Goal: Information Seeking & Learning: Learn about a topic

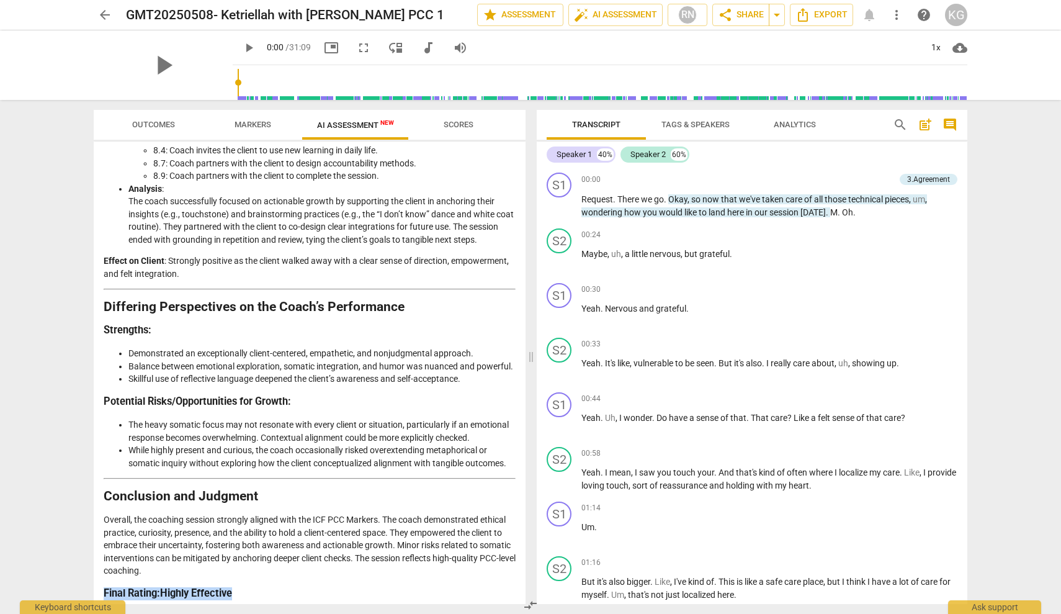
click at [251, 592] on h3 "Final Rating : Highly Effective" at bounding box center [310, 593] width 412 height 13
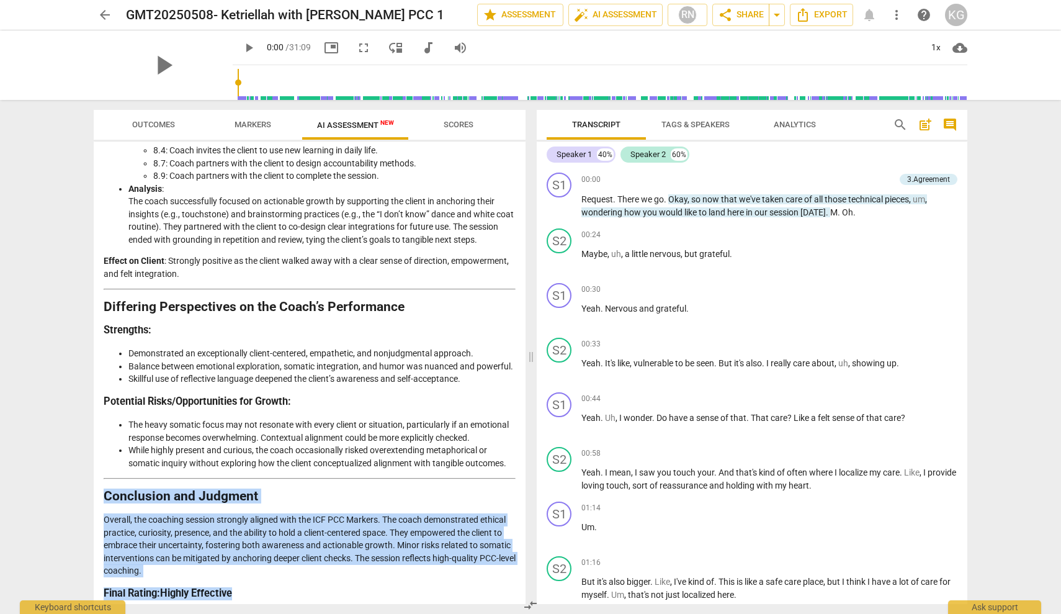
drag, startPoint x: 258, startPoint y: 592, endPoint x: 97, endPoint y: 484, distance: 193.3
click at [97, 484] on div "Disclaimer: AI can make mistakes. Consult a qualified mentor coach before actin…" at bounding box center [310, 373] width 432 height 462
copy div "Conclusion and Judgment Overall, the coaching session strongly aligned with the…"
click at [98, 14] on span "arrow_back" at bounding box center [104, 14] width 15 height 15
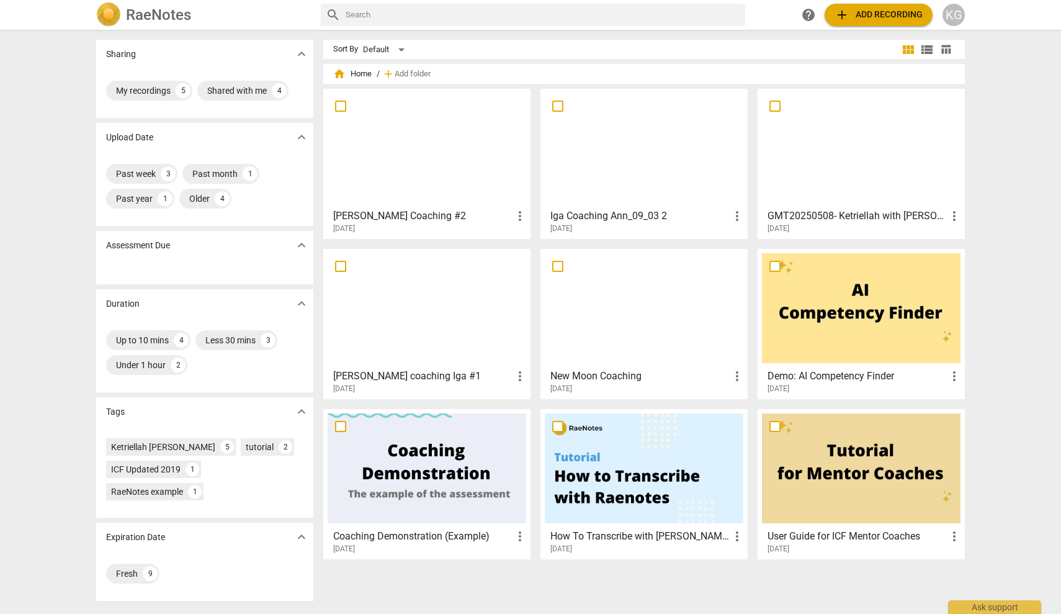
click at [386, 296] on div at bounding box center [427, 308] width 199 height 110
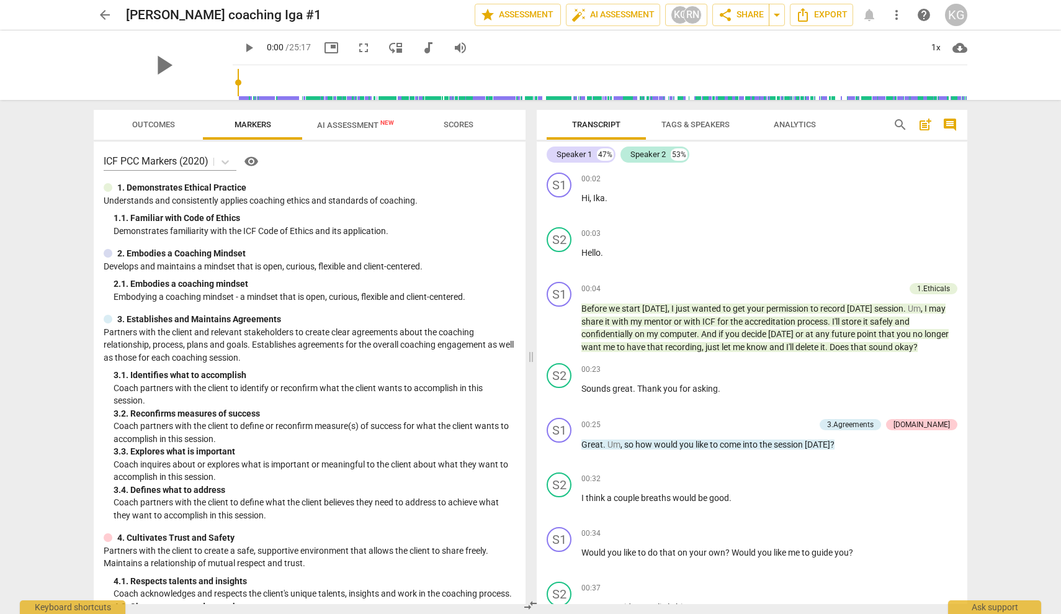
click at [352, 122] on span "AI Assessment New" at bounding box center [355, 124] width 77 height 9
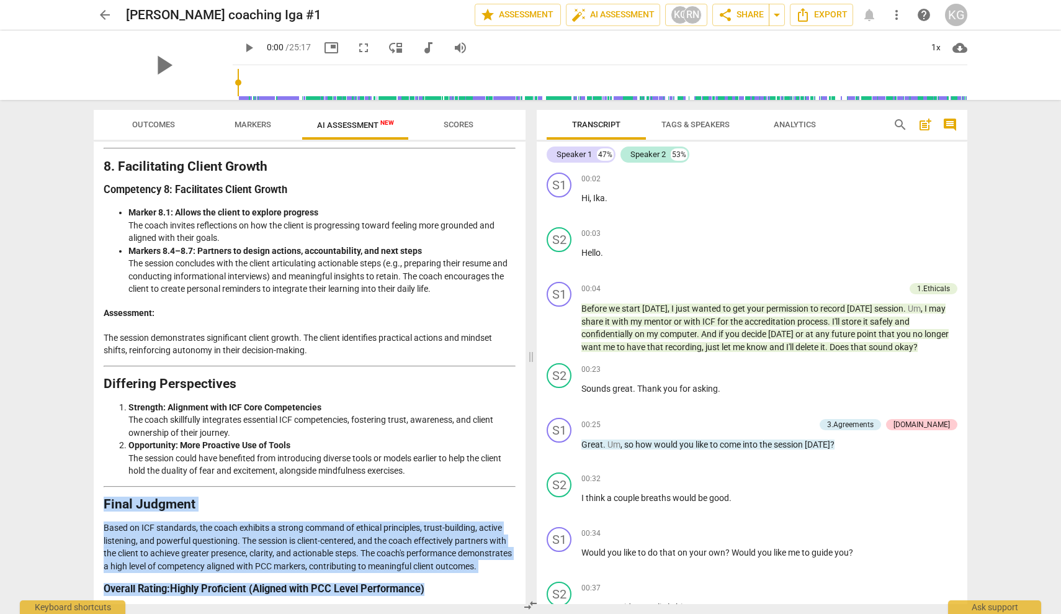
drag, startPoint x: 449, startPoint y: 585, endPoint x: 99, endPoint y: 482, distance: 365.1
click at [99, 482] on div "Disclaimer: AI can make mistakes. Consult a qualified mentor coach before actin…" at bounding box center [310, 373] width 432 height 462
copy div "Final Judgment Based on ICF standards, the coach exhibits a strong command of e…"
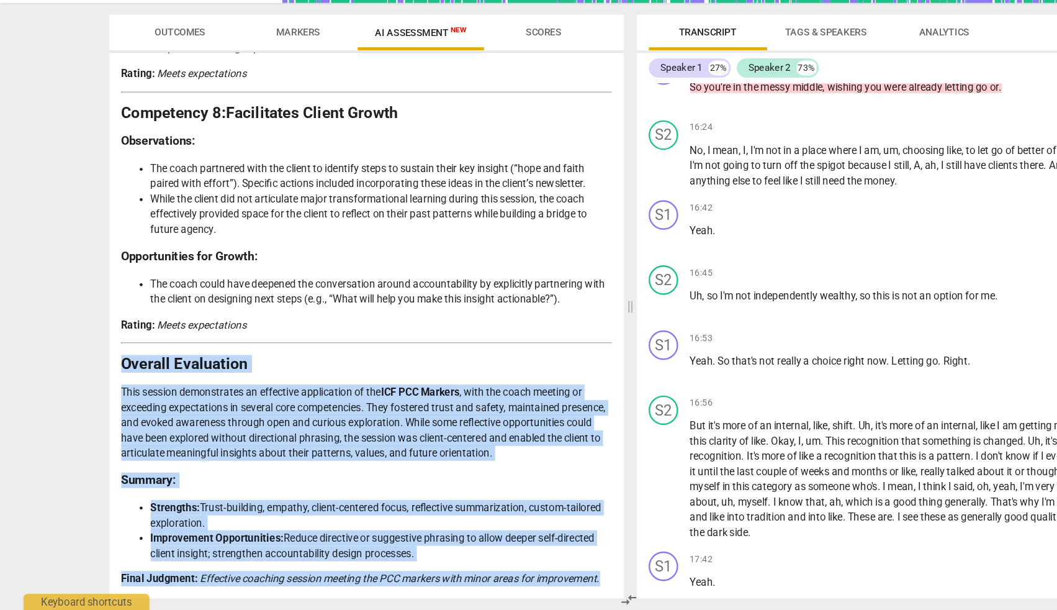
drag, startPoint x: 411, startPoint y: 485, endPoint x: 96, endPoint y: 309, distance: 361.3
click at [96, 309] on div "Disclaimer: AI can make mistakes. Consult a qualified mentor coach before actin…" at bounding box center [308, 371] width 432 height 458
copy div "Overall Evaluation This session demonstrates an effective application of the IC…"
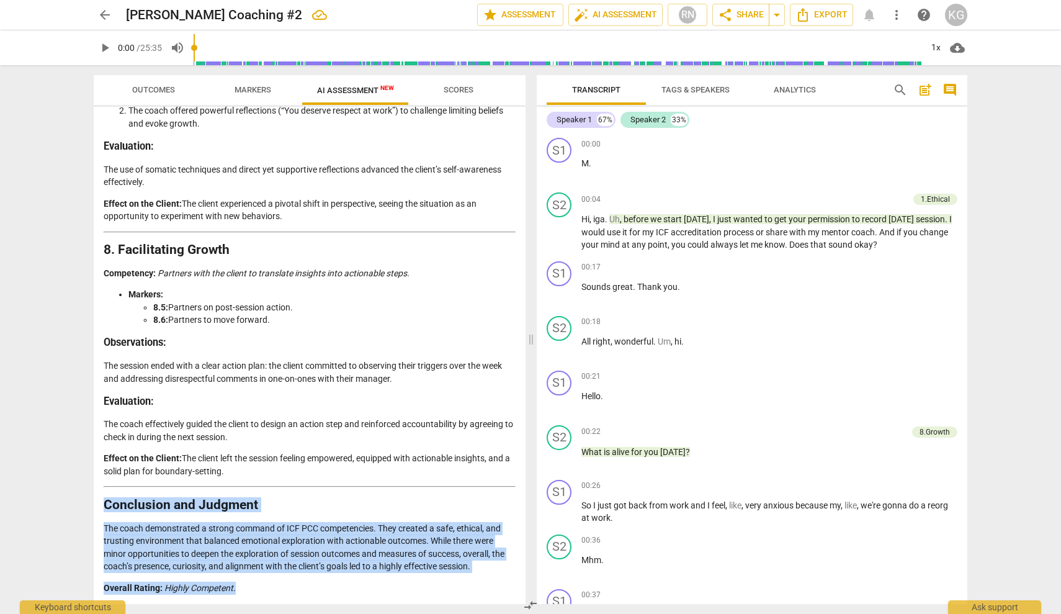
drag, startPoint x: 251, startPoint y: 590, endPoint x: 96, endPoint y: 500, distance: 179.1
click at [96, 500] on div "Disclaimer: AI can make mistakes. Consult a qualified mentor coach before actin…" at bounding box center [310, 355] width 432 height 497
copy div "Conclusion and Judgment The coach demonstrated a strong command of ICF PCC comp…"
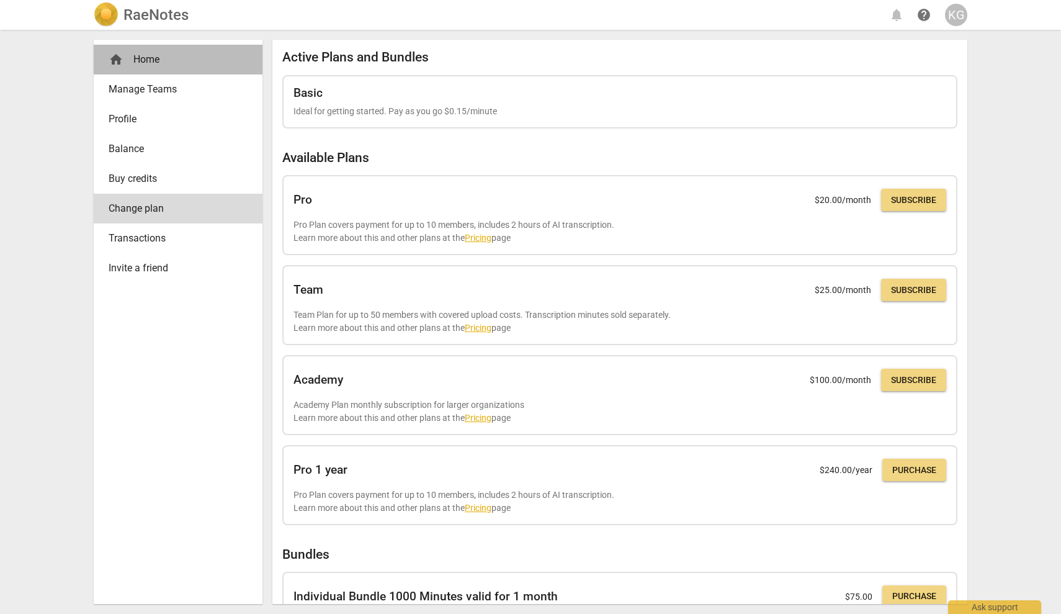
click at [150, 59] on div "home Home" at bounding box center [173, 59] width 129 height 15
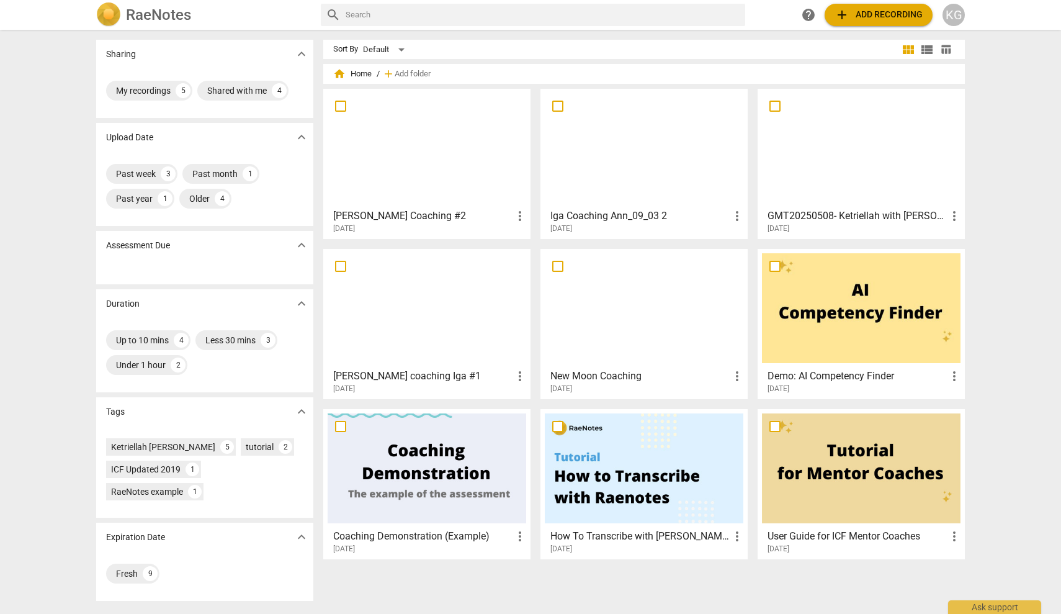
click at [586, 173] on div at bounding box center [644, 148] width 199 height 110
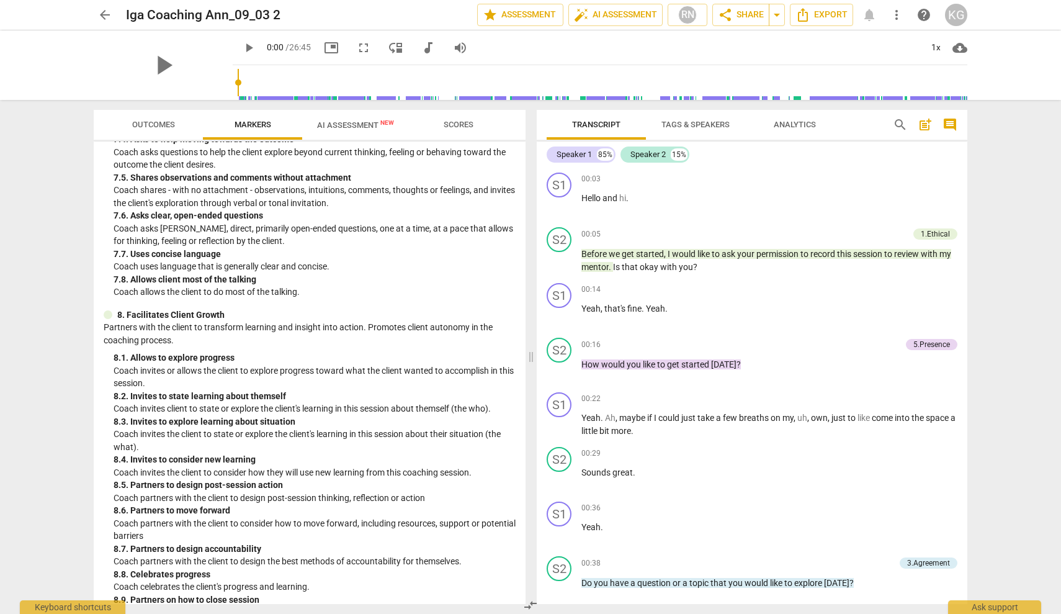
click at [351, 124] on span "AI Assessment New" at bounding box center [355, 124] width 77 height 9
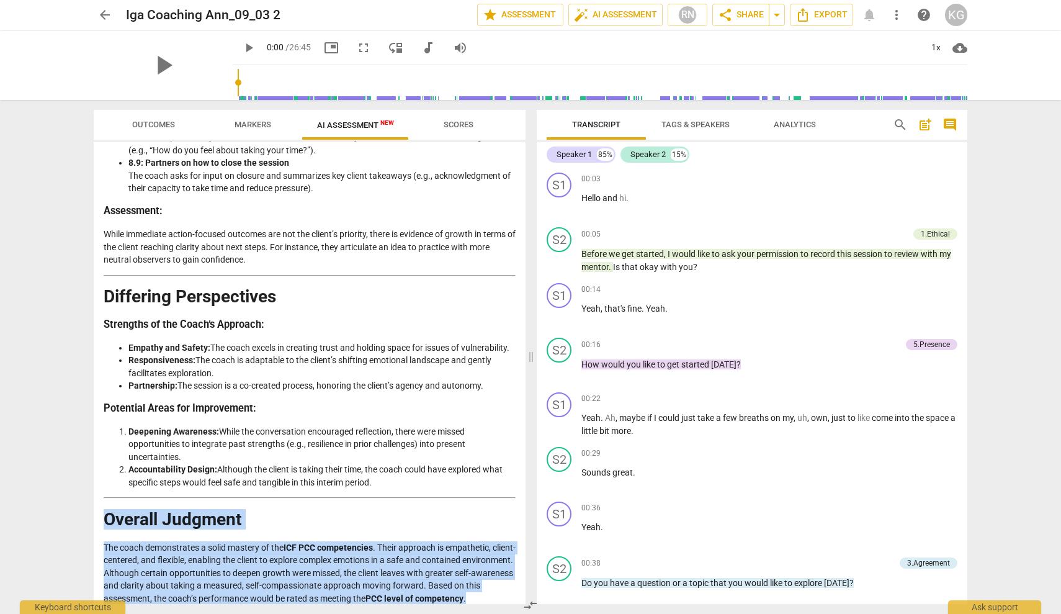
drag, startPoint x: 175, startPoint y: 588, endPoint x: 93, endPoint y: 500, distance: 120.3
click at [93, 500] on div "Outcomes Markers AI Assessment New Scores Disclaimer: AI can make mistakes. Con…" at bounding box center [307, 357] width 447 height 514
copy div "Overall Judgment The coach demonstrates a solid mastery of the ICF PCC competen…"
